Goal: Task Accomplishment & Management: Manage account settings

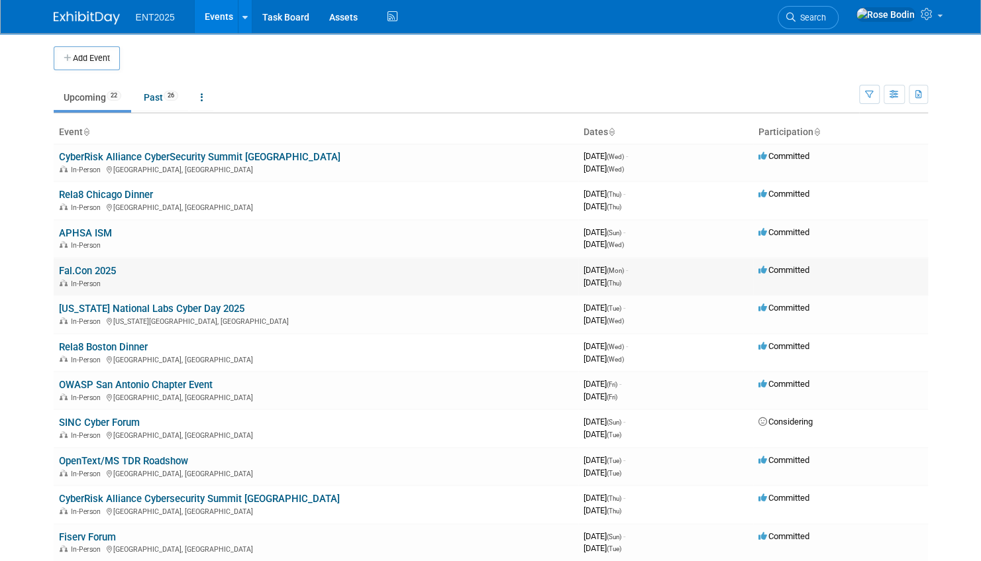
click at [109, 269] on link "Fal.Con 2025" at bounding box center [87, 271] width 57 height 12
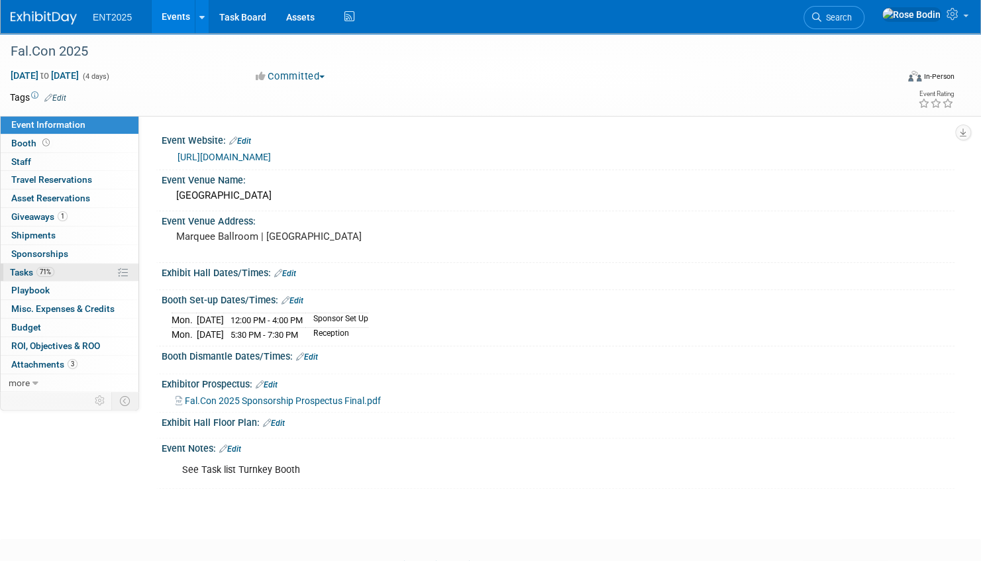
click at [90, 268] on link "71% Tasks 71%" at bounding box center [70, 273] width 138 height 18
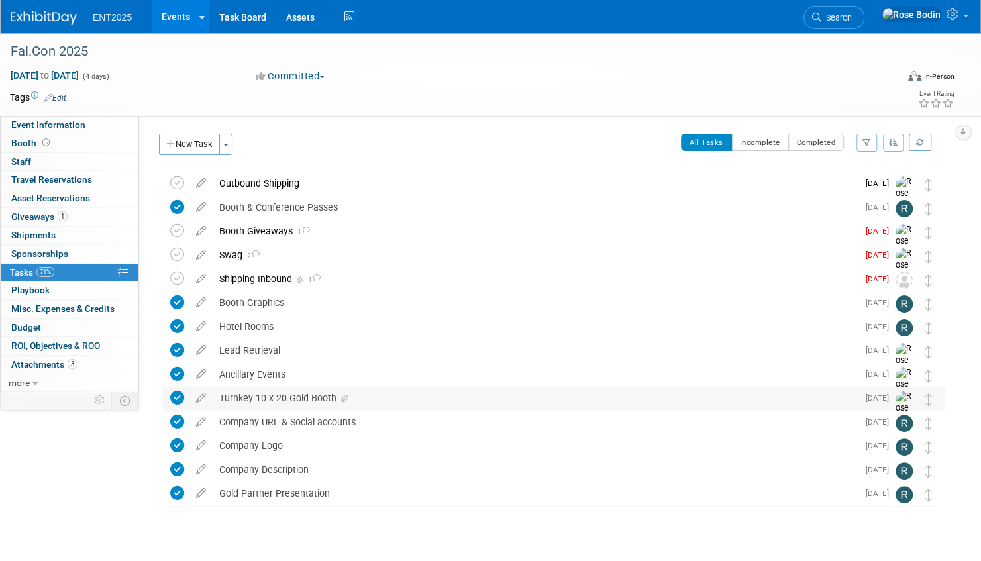
click at [379, 399] on div "Turnkey 10 x 20 Gold Booth" at bounding box center [535, 398] width 645 height 23
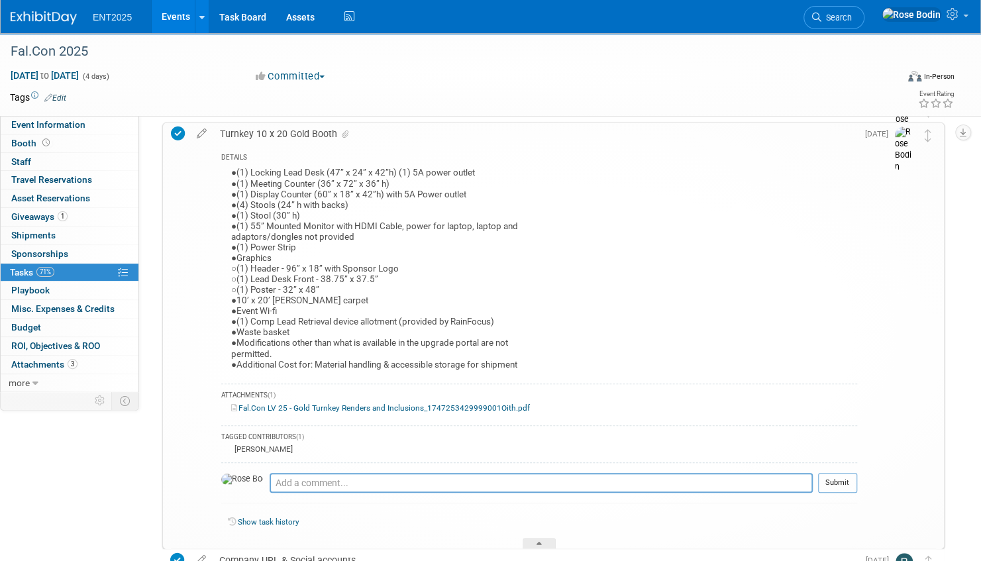
scroll to position [331, 0]
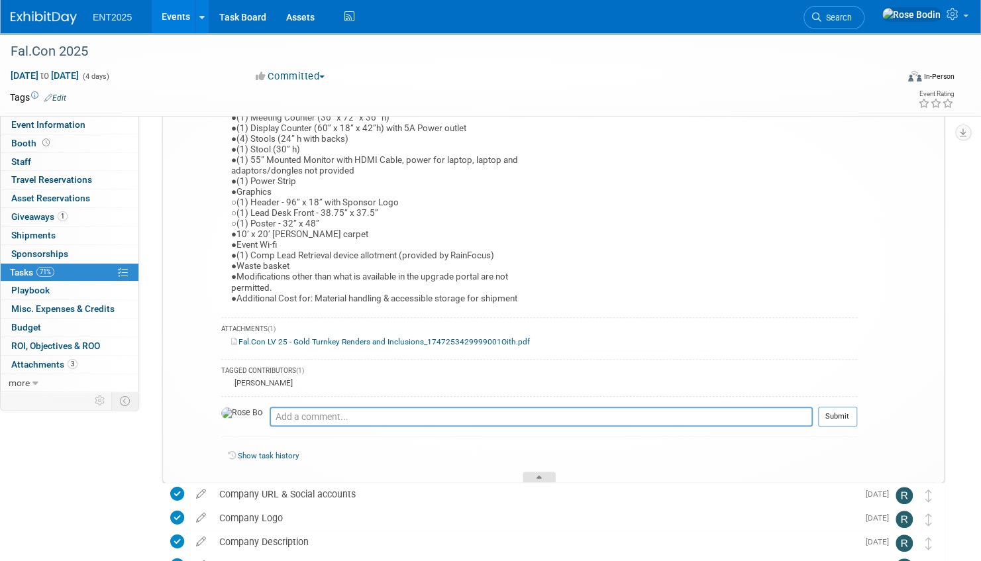
click at [540, 476] on icon at bounding box center [539, 480] width 5 height 8
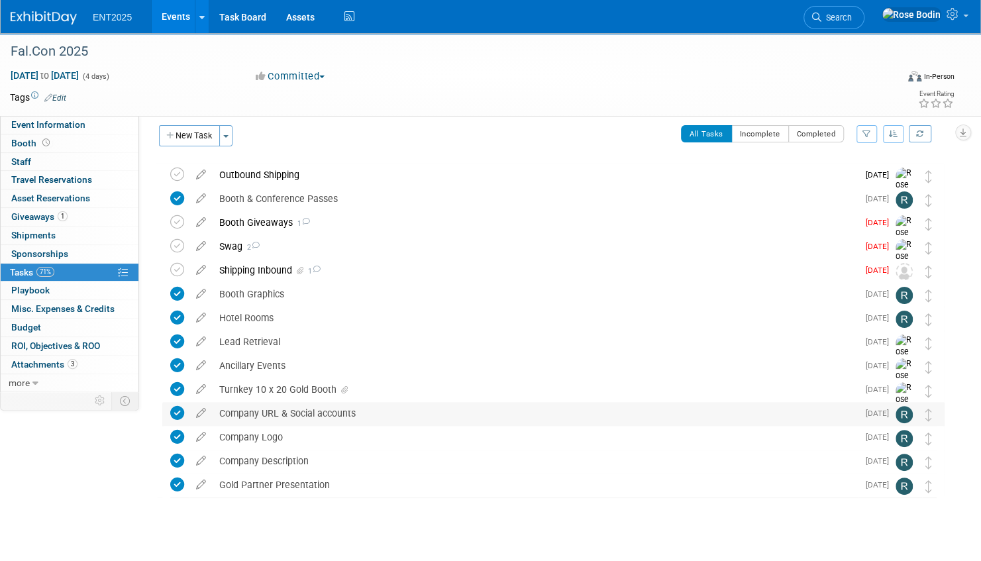
scroll to position [0, 0]
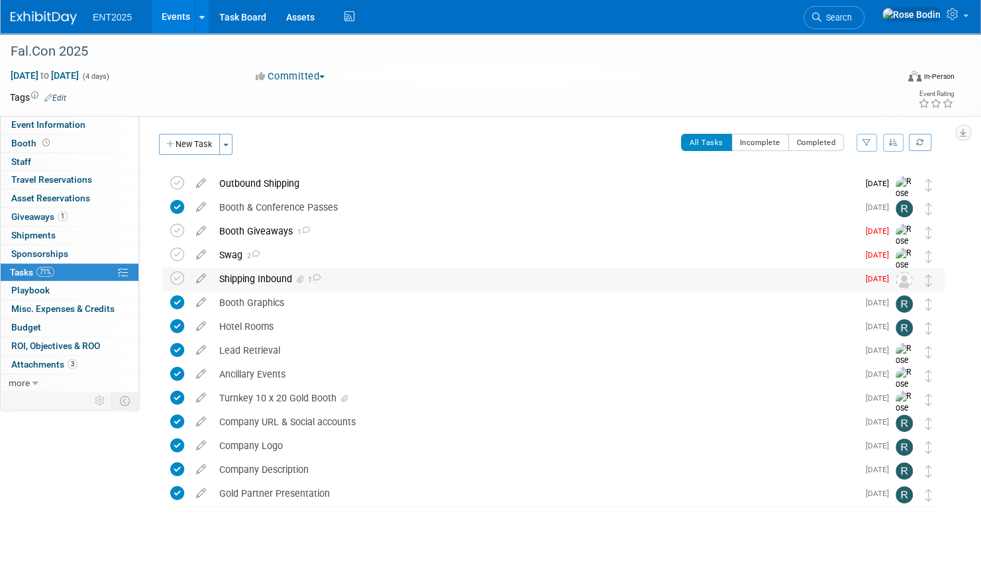
click at [482, 284] on div "Shipping Inbound 1" at bounding box center [535, 279] width 645 height 23
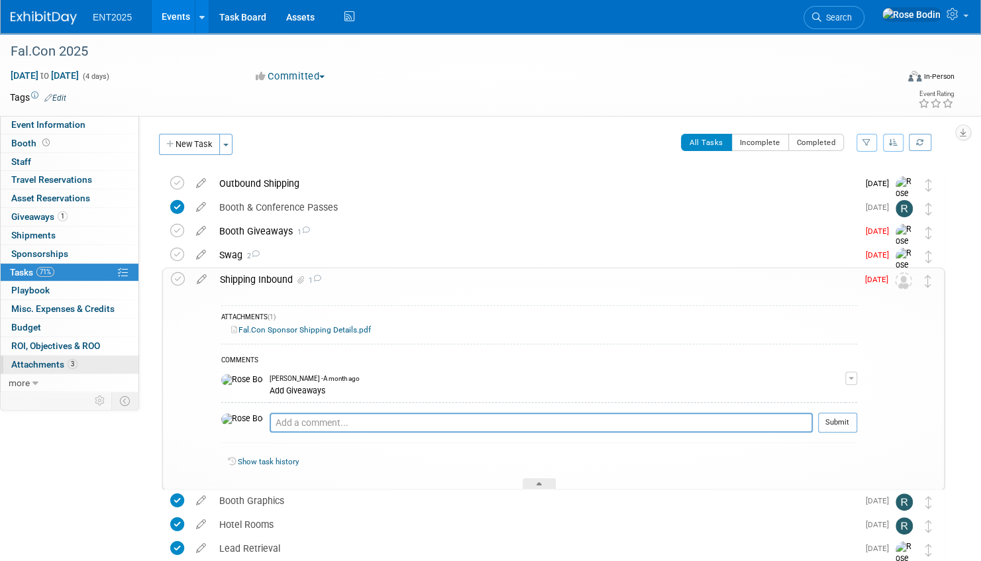
click at [102, 363] on link "3 Attachments 3" at bounding box center [70, 365] width 138 height 18
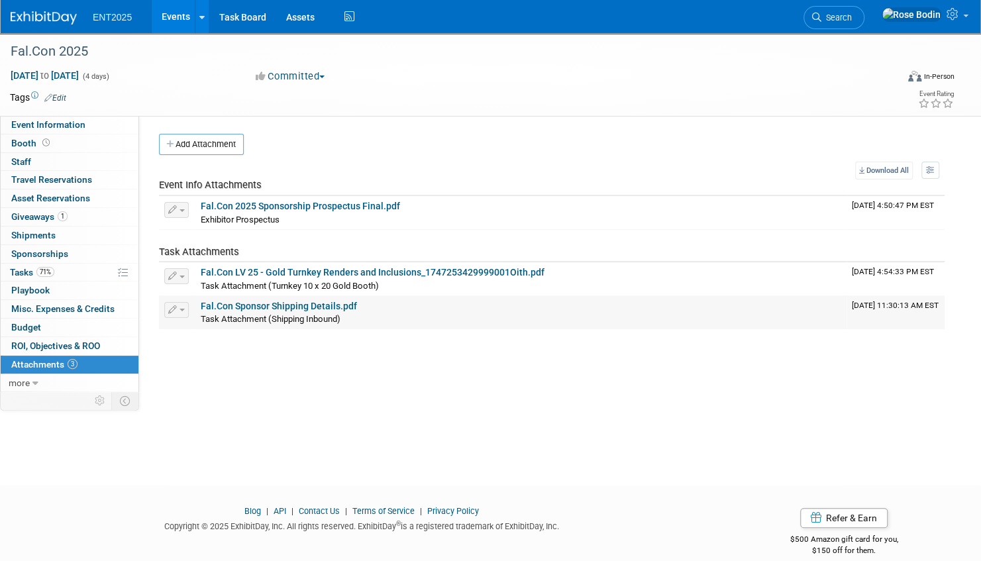
click at [282, 305] on link "Fal.Con Sponsor Shipping Details.pdf" at bounding box center [279, 306] width 156 height 11
click at [83, 274] on link "71% Tasks 71%" at bounding box center [70, 273] width 138 height 18
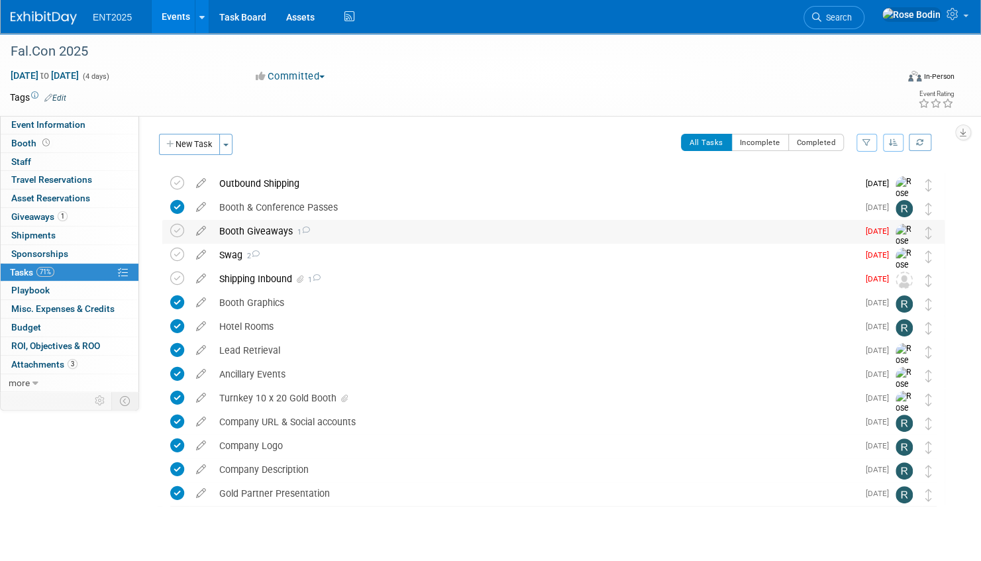
click at [344, 230] on div "Booth Giveaways 1" at bounding box center [535, 231] width 645 height 23
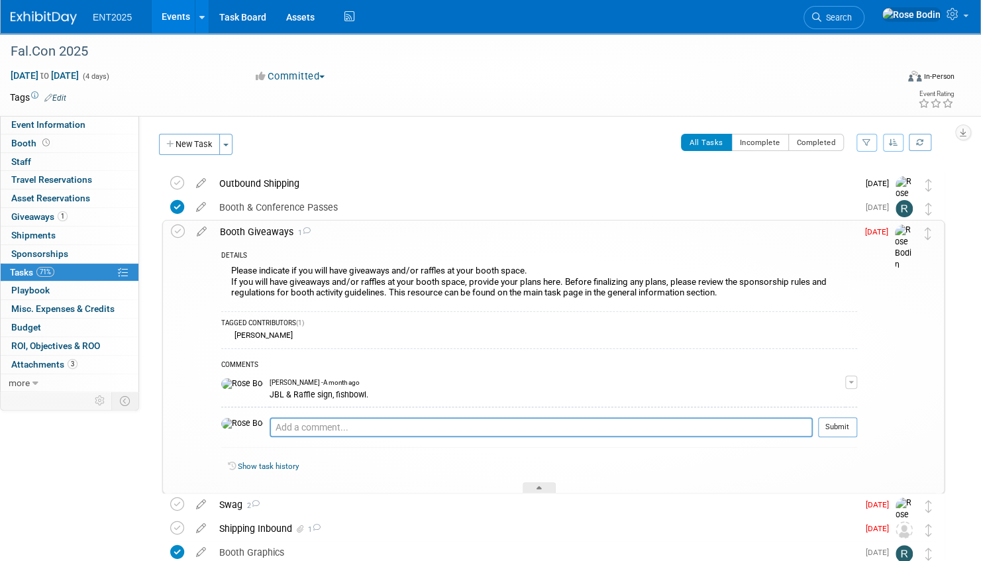
click at [344, 230] on div "Booth Giveaways 1" at bounding box center [535, 232] width 644 height 23
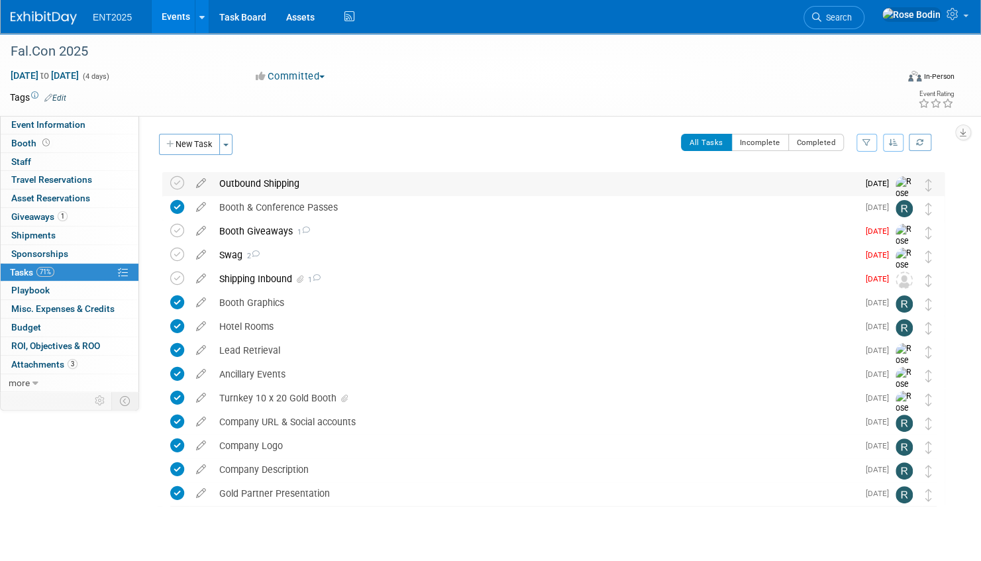
click at [351, 183] on div "Outbound Shipping" at bounding box center [535, 183] width 645 height 23
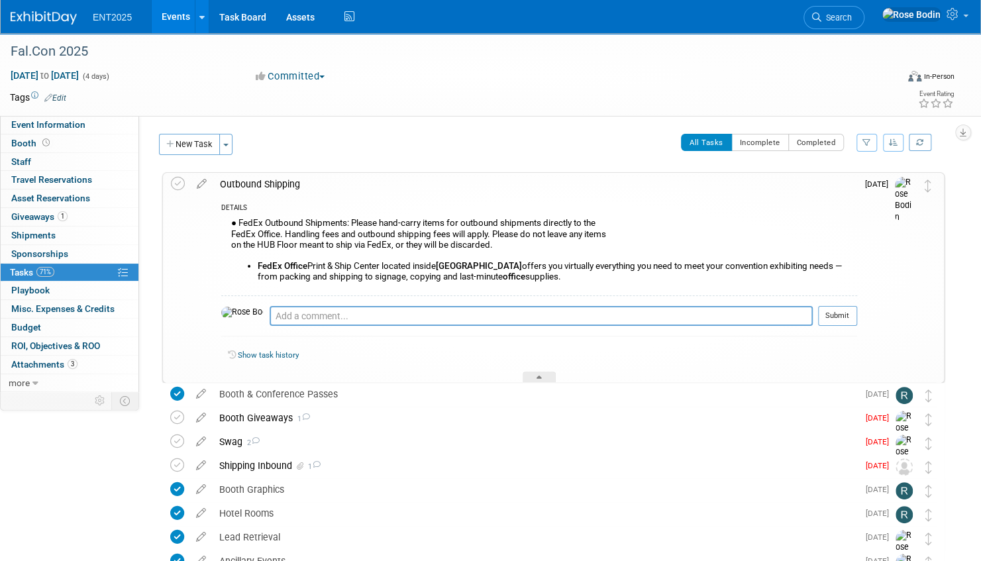
click at [351, 184] on div "Outbound Shipping" at bounding box center [535, 184] width 644 height 23
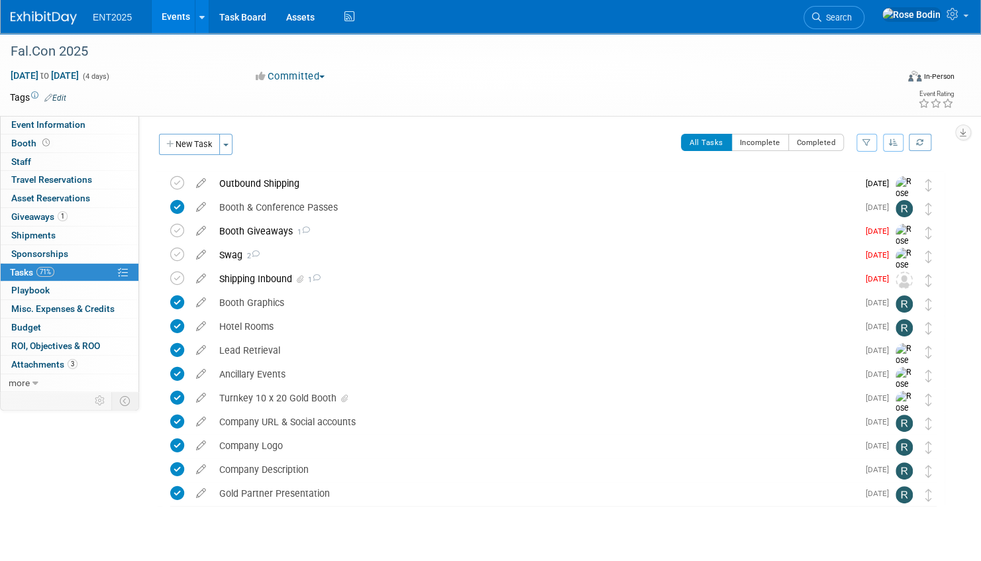
click at [176, 14] on link "Events" at bounding box center [176, 16] width 48 height 33
